Goal: Find specific page/section: Find specific page/section

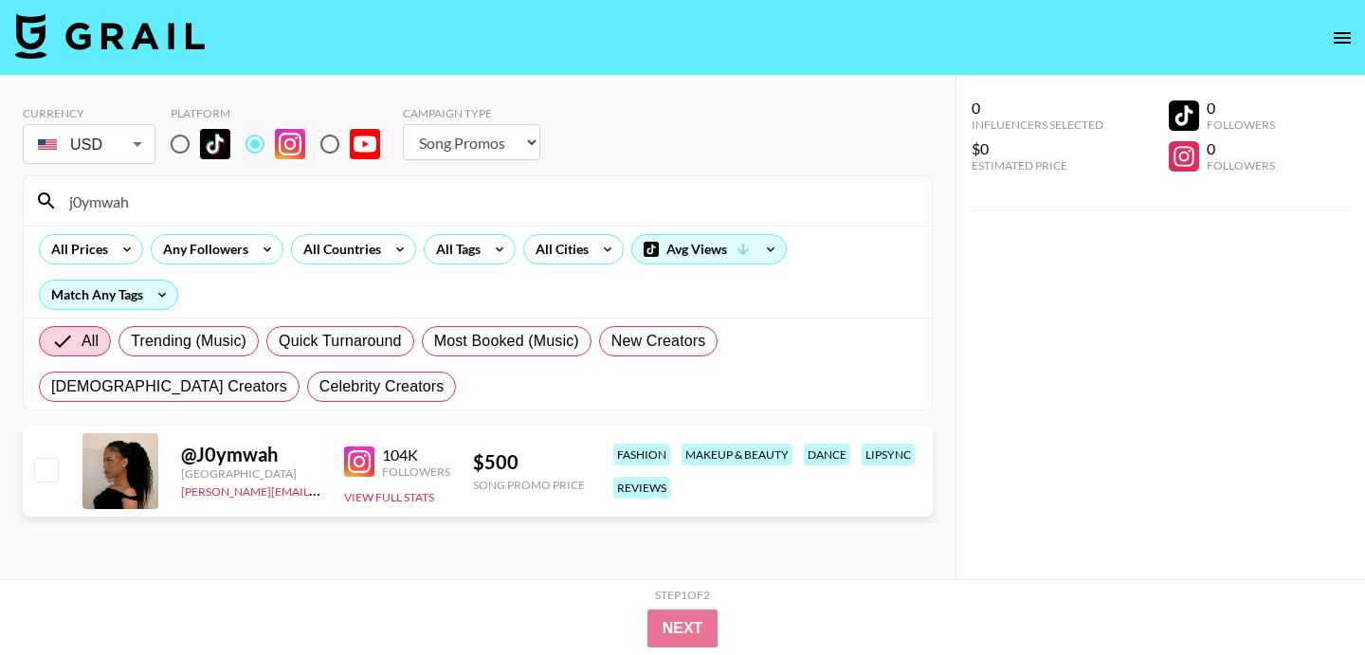
select select "Song"
click at [248, 205] on input "j0ymwah" at bounding box center [489, 201] width 862 height 30
paste input "sannnaee"
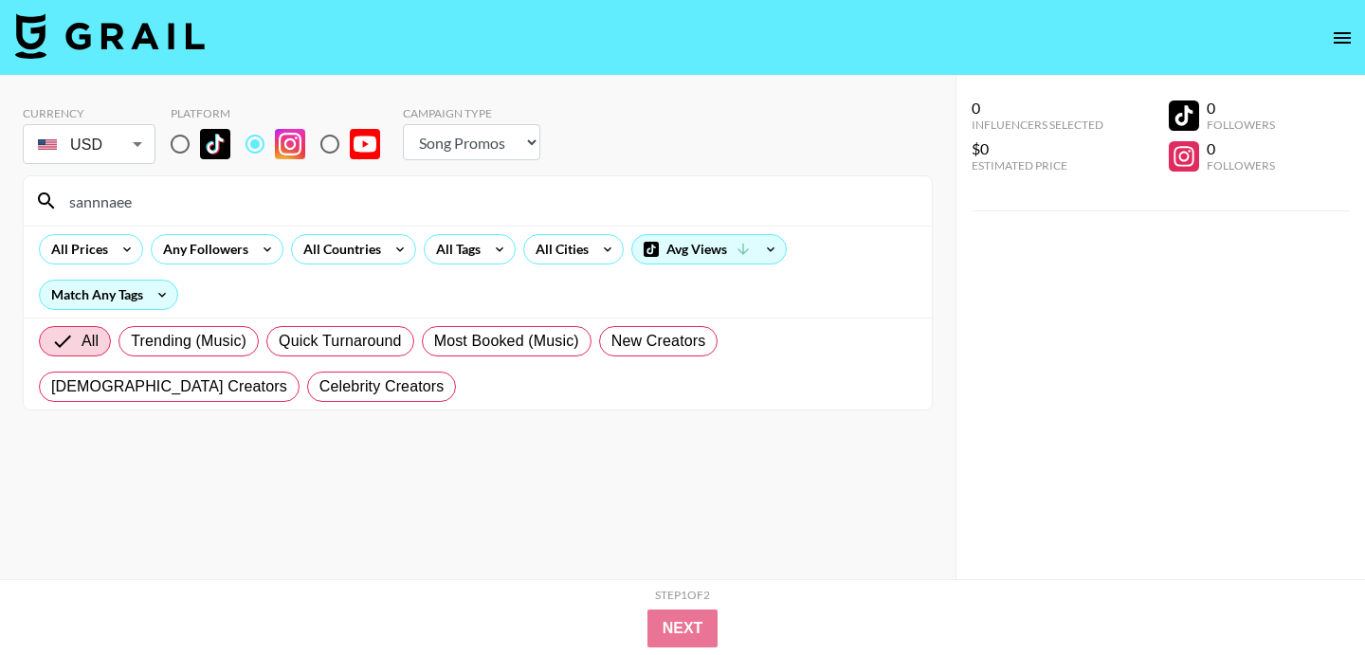
type input "sannnaee"
click at [178, 146] on input "radio" at bounding box center [180, 144] width 40 height 40
radio input "true"
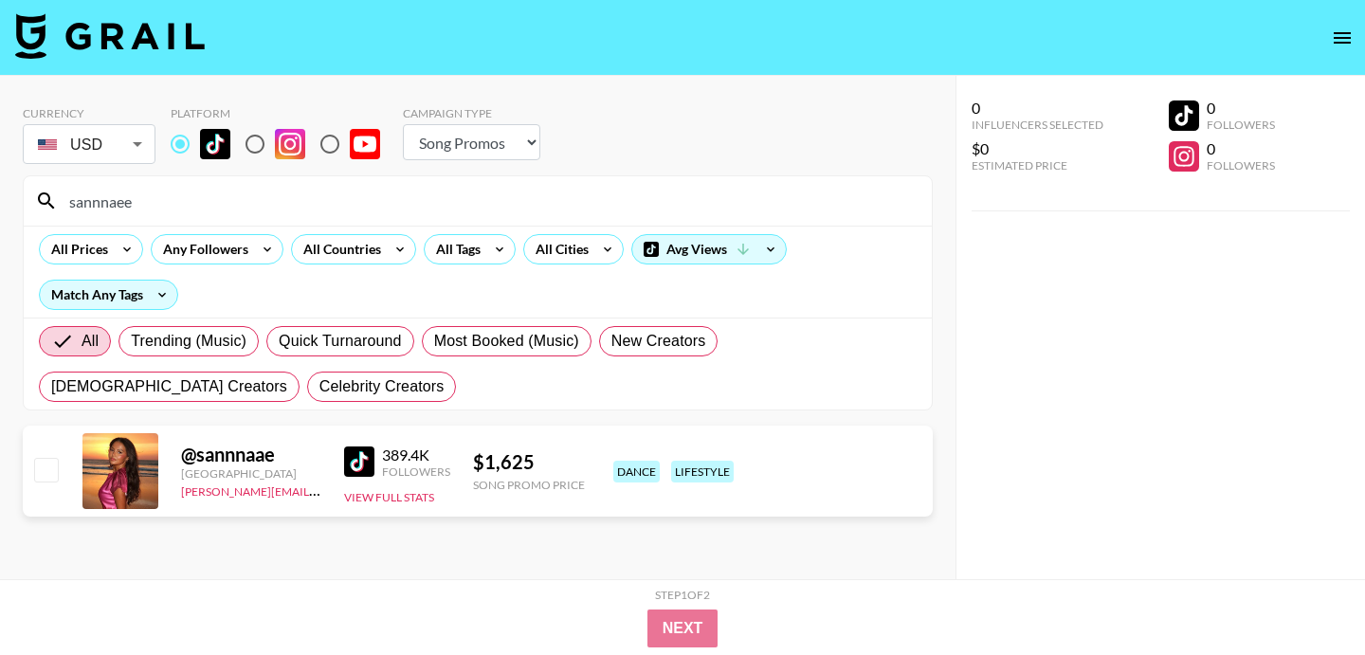
click at [269, 215] on input "sannnaee" at bounding box center [489, 201] width 862 height 30
click at [350, 191] on input "sannnaee" at bounding box center [489, 201] width 862 height 30
paste input "dunyaaa44"
type input "dunyaaa44"
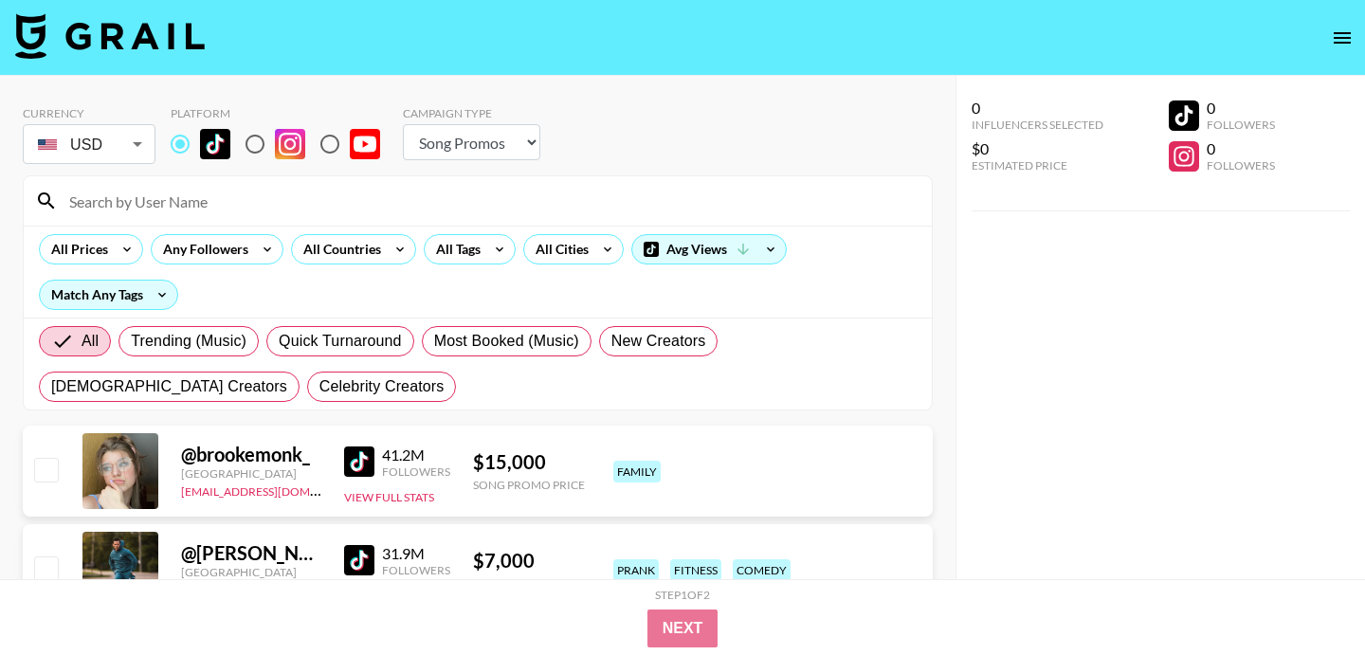
click at [426, 206] on input at bounding box center [489, 201] width 862 height 30
paste input "nuha_mach"
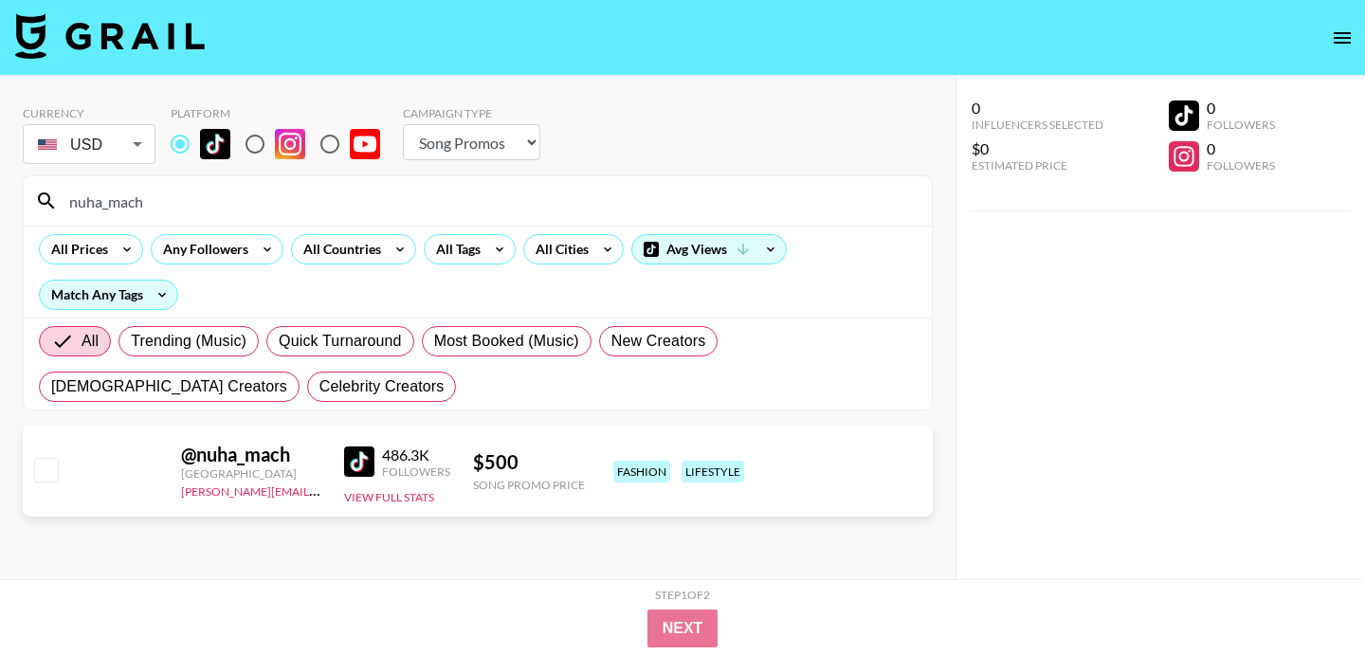
scroll to position [25, 0]
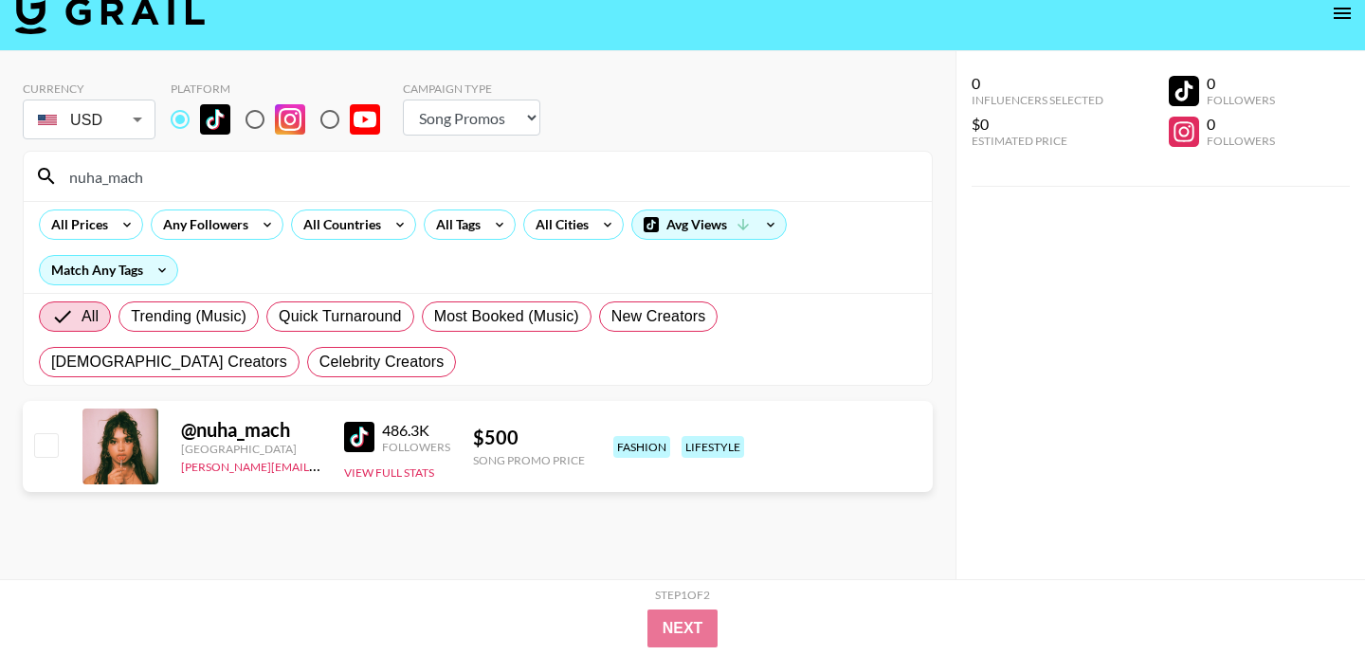
click at [369, 174] on input "nuha_mach" at bounding box center [489, 176] width 862 height 30
paste input "soof.[PERSON_NAME]"
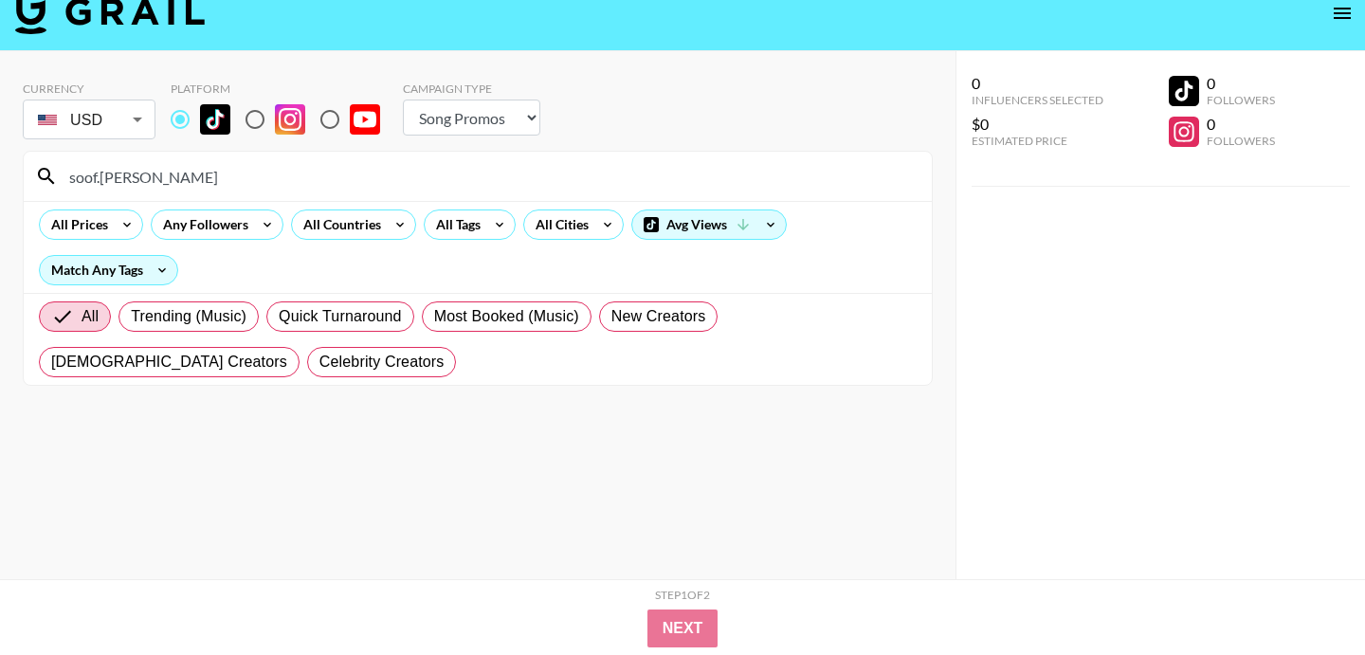
click at [526, 209] on div "All Cities" at bounding box center [573, 224] width 108 height 30
click at [497, 181] on input "soof.[PERSON_NAME]" at bounding box center [489, 176] width 862 height 30
paste input "kellisecaddis"
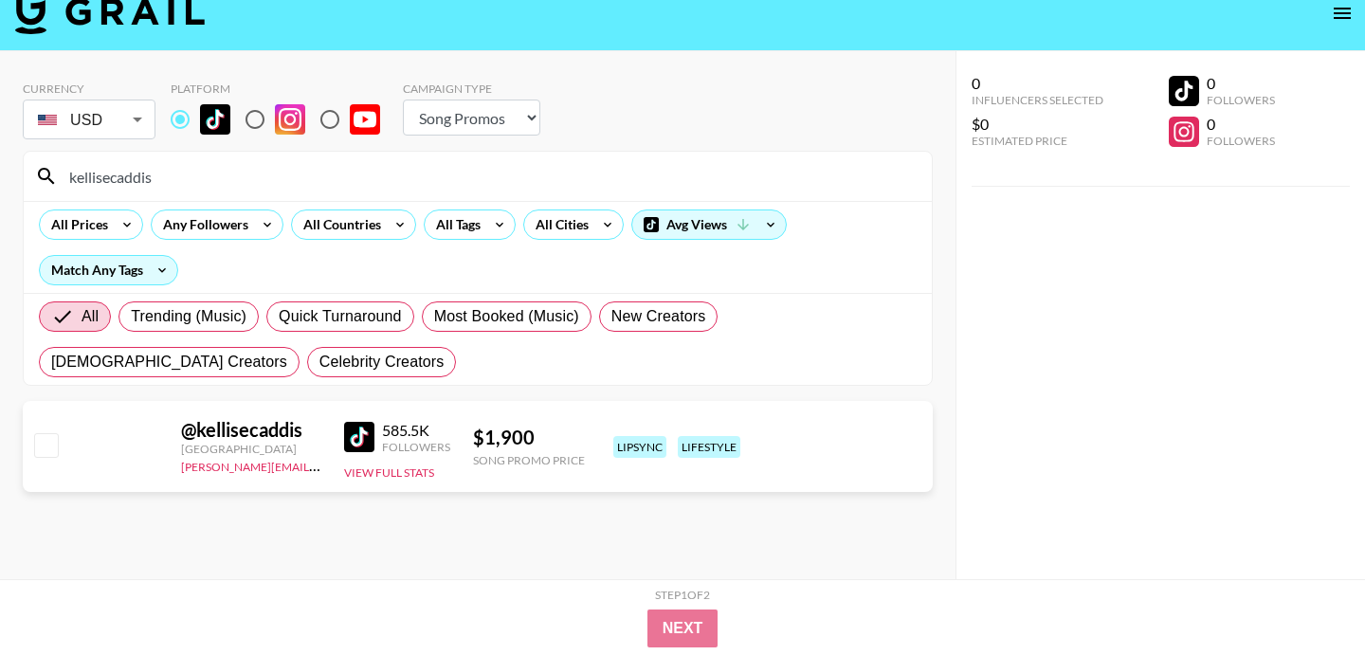
type input "kellisecaddis"
